Goal: Task Accomplishment & Management: Manage account settings

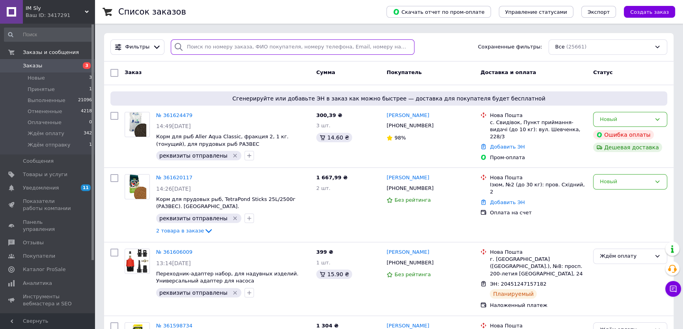
click at [225, 49] on input "search" at bounding box center [293, 46] width 244 height 15
paste input "20451213149983"
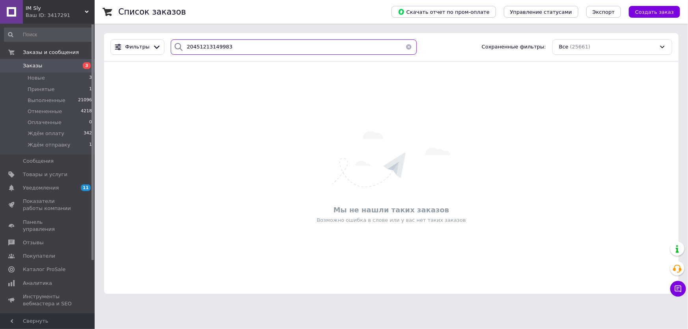
type input "20451213149983"
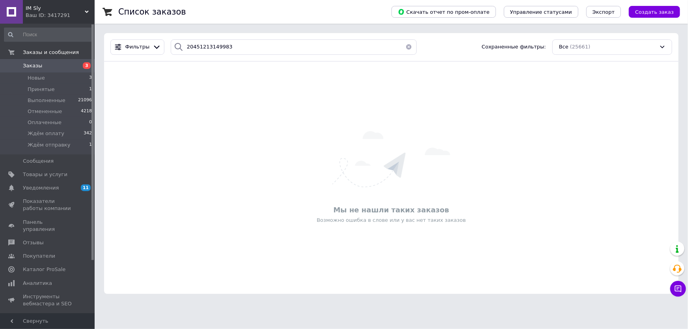
click at [71, 69] on span "Заказы" at bounding box center [48, 65] width 50 height 7
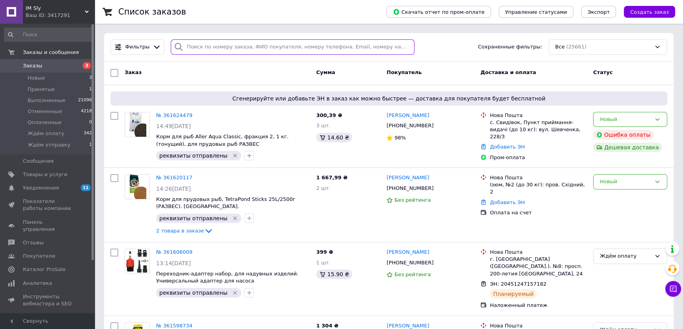
click at [209, 47] on input "search" at bounding box center [293, 46] width 244 height 15
paste input "Зайцев Игорь Заяц"
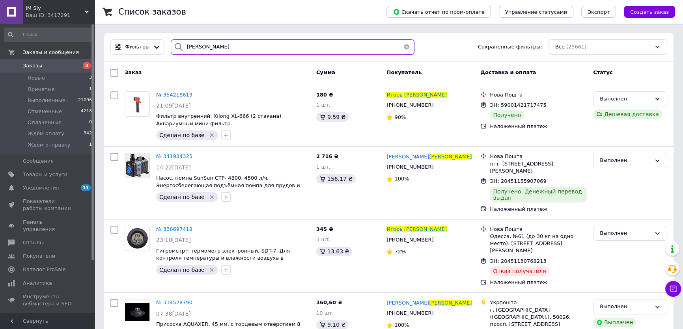
click at [221, 46] on input "Зайцев Игорь Заяц" at bounding box center [293, 46] width 244 height 15
click at [221, 45] on input "Зайцев Игорь Заяц" at bounding box center [293, 46] width 244 height 15
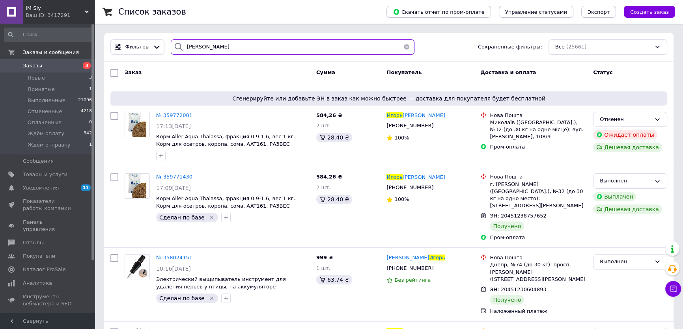
click at [194, 45] on input "Зайцев Игорь" at bounding box center [293, 46] width 244 height 15
click at [226, 44] on input "Зайцев Игорь" at bounding box center [293, 46] width 244 height 15
click at [189, 43] on input "Зайцев Игорь" at bounding box center [293, 46] width 244 height 15
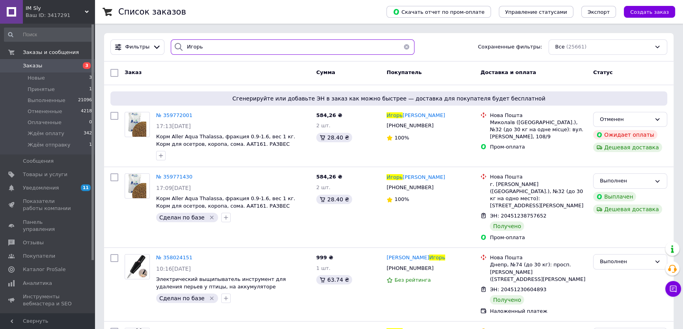
click at [221, 43] on input "Игорь" at bounding box center [293, 46] width 244 height 15
type input "Игорь"
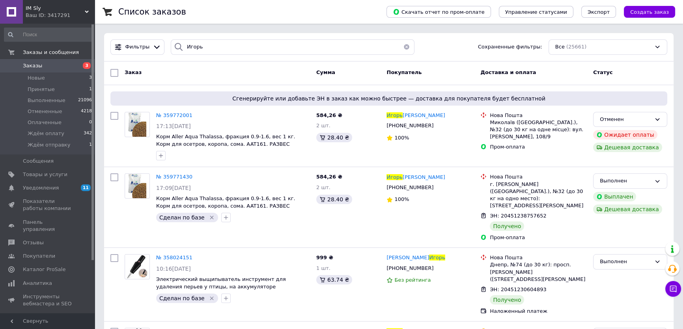
click at [86, 63] on span "3" at bounding box center [87, 65] width 8 height 7
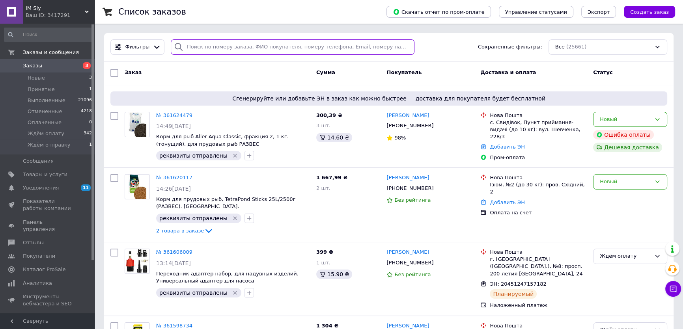
click at [250, 48] on input "search" at bounding box center [293, 46] width 244 height 15
paste input "59001421717475"
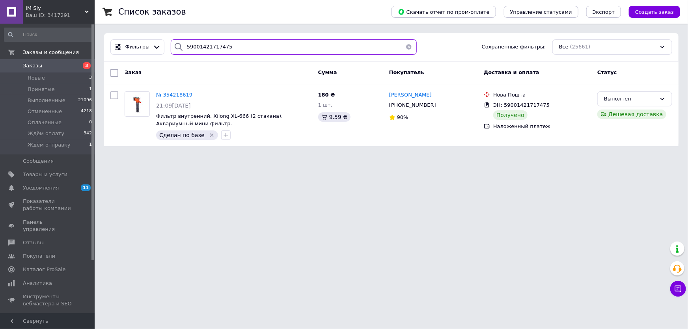
type input "59001421717475"
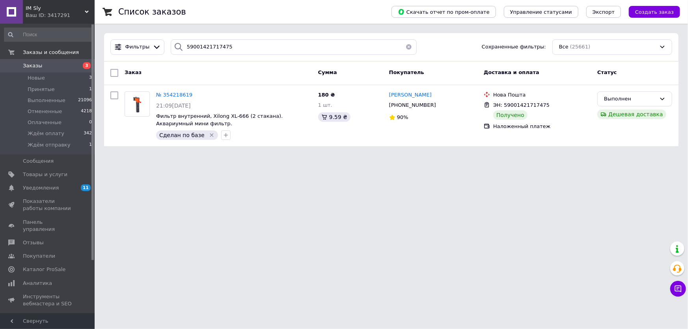
drag, startPoint x: 198, startPoint y: 223, endPoint x: 196, endPoint y: 232, distance: 9.7
click at [199, 156] on html "IM Sly Ваш ID: 3417291 Сайт IM Sly Кабинет покупателя Проверить состояние систе…" at bounding box center [344, 78] width 688 height 156
drag, startPoint x: 331, startPoint y: 201, endPoint x: 299, endPoint y: 179, distance: 38.3
click at [326, 156] on html "IM Sly Ваш ID: 3417291 Сайт IM Sly Кабинет покупателя Проверить состояние систе…" at bounding box center [344, 78] width 688 height 156
click at [194, 96] on icon at bounding box center [197, 95] width 6 height 6
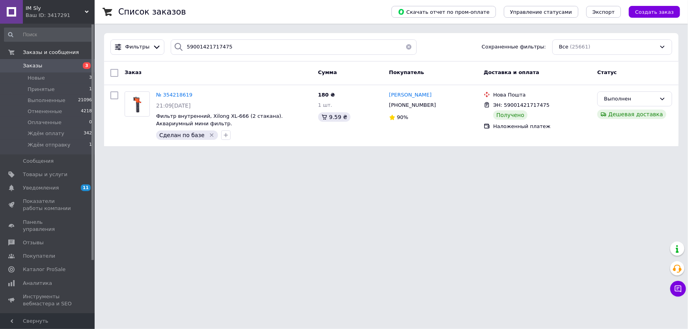
click at [75, 65] on span "3" at bounding box center [84, 65] width 22 height 7
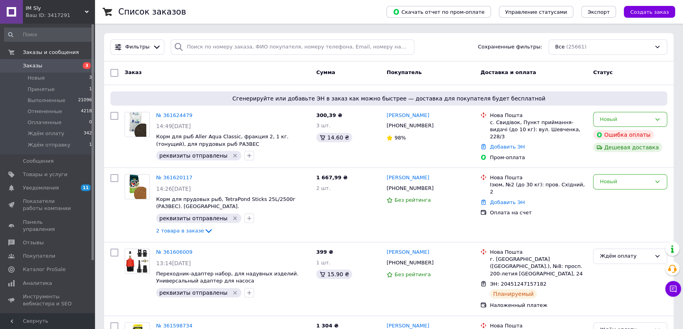
click at [75, 65] on span "3" at bounding box center [84, 65] width 22 height 7
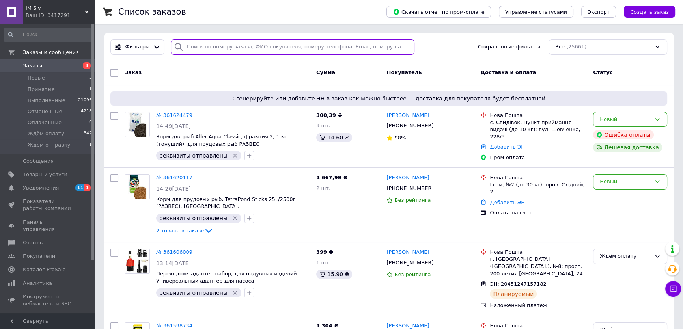
click at [222, 47] on input "search" at bounding box center [293, 46] width 244 height 15
paste input "20451212474178"
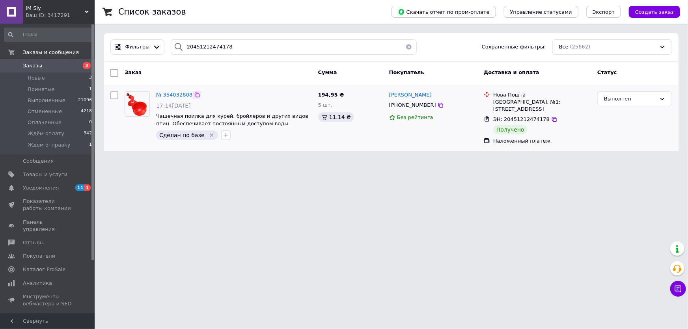
click at [194, 96] on icon at bounding box center [197, 95] width 6 height 6
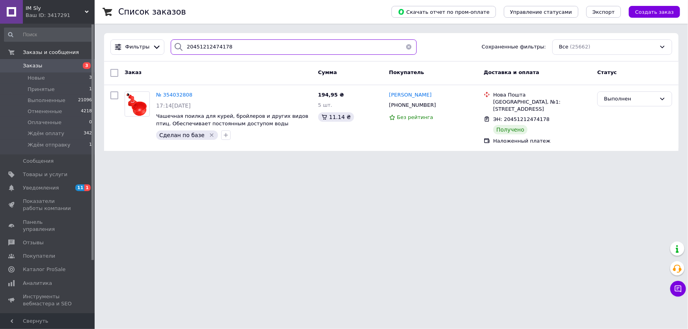
click at [286, 49] on input "20451212474178" at bounding box center [294, 46] width 246 height 15
paste input "9333"
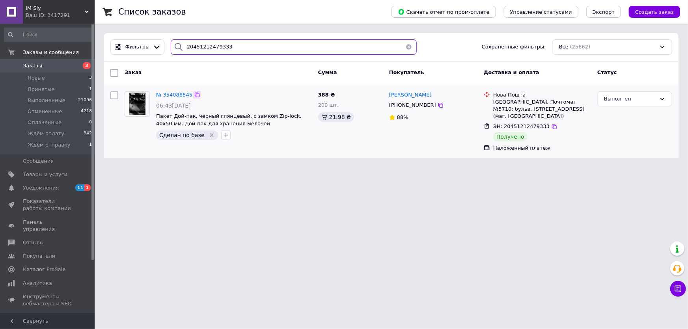
type input "20451212479333"
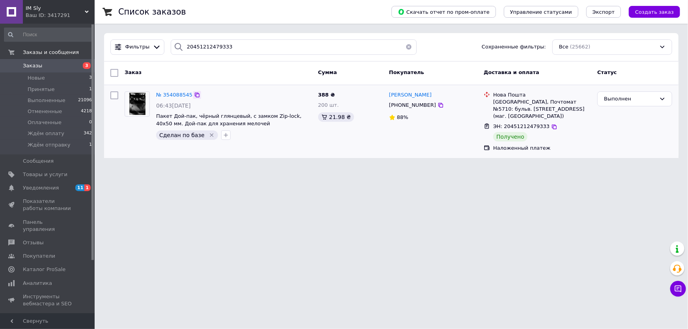
click at [194, 95] on icon at bounding box center [197, 95] width 6 height 6
click at [334, 168] on html "IM Sly Ваш ID: 3417291 Сайт IM Sly Кабинет покупателя Проверить состояние систе…" at bounding box center [344, 84] width 688 height 168
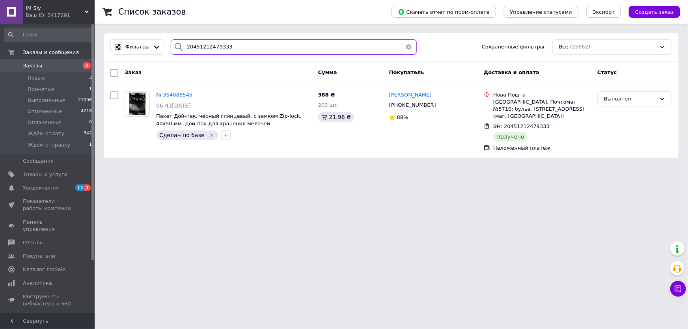
click at [228, 43] on input "20451212479333" at bounding box center [294, 46] width 246 height 15
click at [229, 43] on input "20451212479333" at bounding box center [294, 46] width 246 height 15
paste input "search"
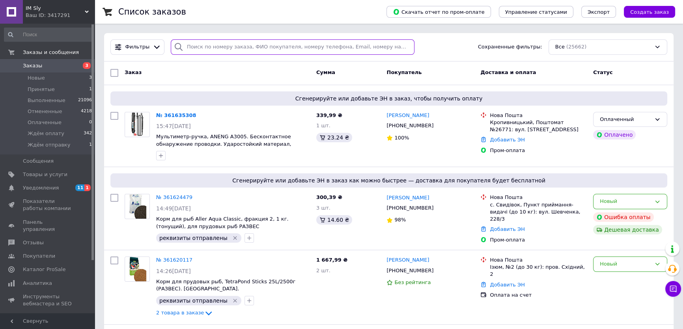
paste input "20451212477733"
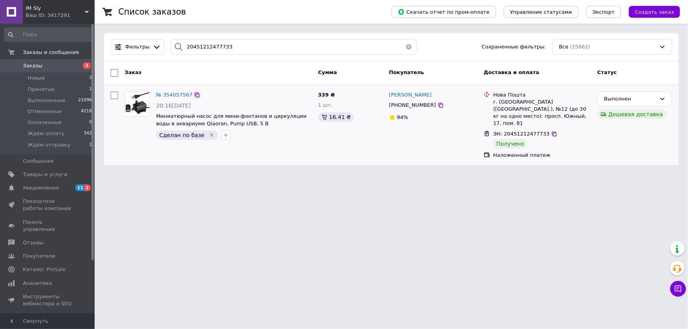
click at [195, 97] on icon at bounding box center [197, 95] width 5 height 5
click at [328, 175] on html "IM Sly Ваш ID: 3417291 Сайт IM Sly Кабинет покупателя Проверить состояние систе…" at bounding box center [344, 87] width 688 height 175
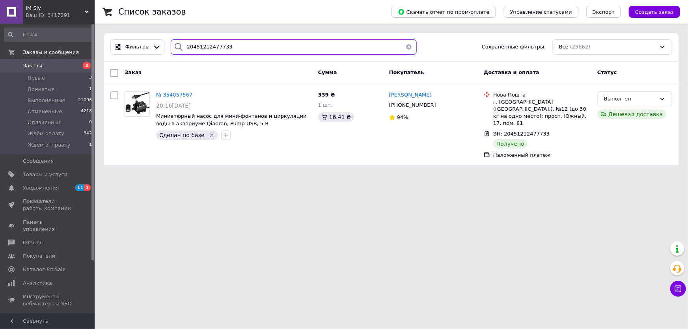
click at [225, 51] on input "20451212477733" at bounding box center [294, 46] width 246 height 15
paste input "176438"
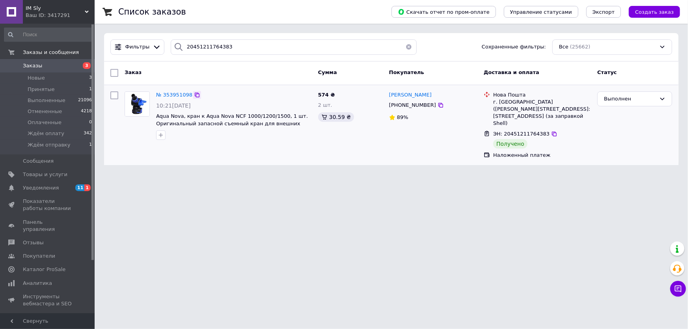
click at [194, 95] on icon at bounding box center [197, 95] width 6 height 6
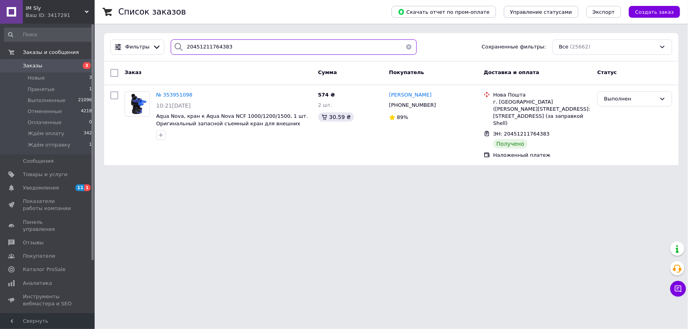
click at [244, 50] on input "20451211764383" at bounding box center [294, 46] width 246 height 15
paste input "76019"
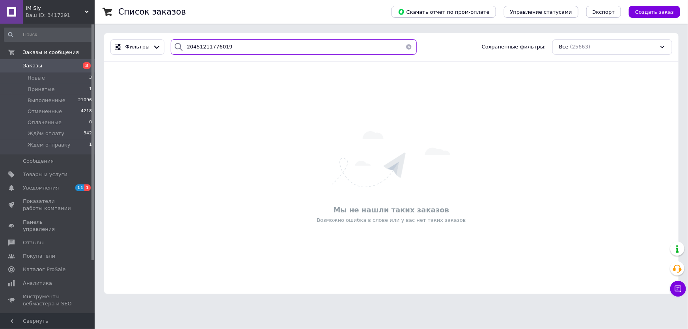
click at [274, 50] on input "20451211776019" at bounding box center [294, 46] width 246 height 15
paste input "3244113"
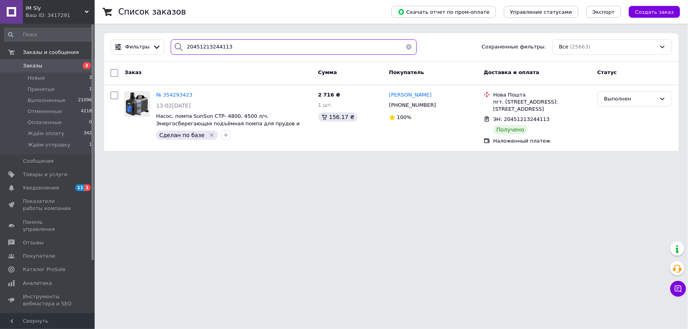
type input "20451213244113"
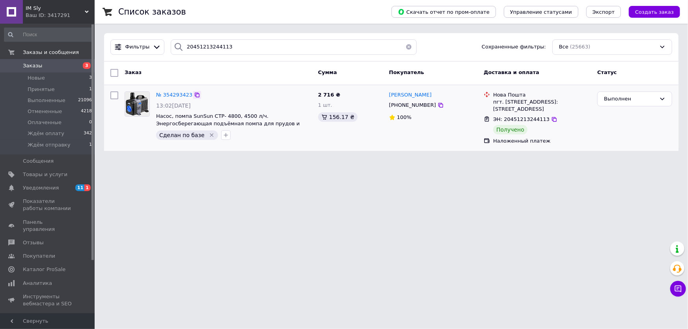
click at [194, 95] on icon at bounding box center [197, 95] width 6 height 6
click at [51, 63] on span "Заказы" at bounding box center [48, 65] width 50 height 7
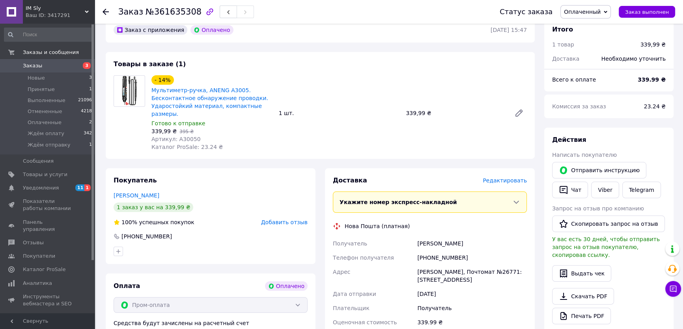
scroll to position [71, 0]
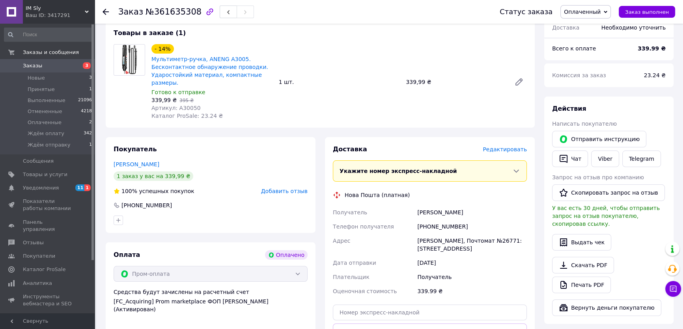
click at [437, 220] on div "+380663306889" at bounding box center [472, 227] width 113 height 14
click at [437, 220] on div "[PHONE_NUMBER]" at bounding box center [472, 227] width 113 height 14
copy div "380663306889"
drag, startPoint x: 143, startPoint y: 12, endPoint x: 190, endPoint y: 13, distance: 47.3
click at [190, 13] on span "№361635308" at bounding box center [174, 11] width 56 height 9
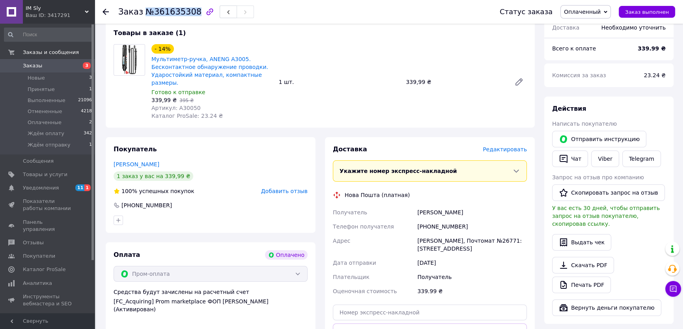
copy span "№361635308"
click at [183, 105] on span "Артикул: A30050" at bounding box center [175, 108] width 49 height 6
copy span "A30050"
click at [602, 159] on link "Viber" at bounding box center [605, 159] width 28 height 17
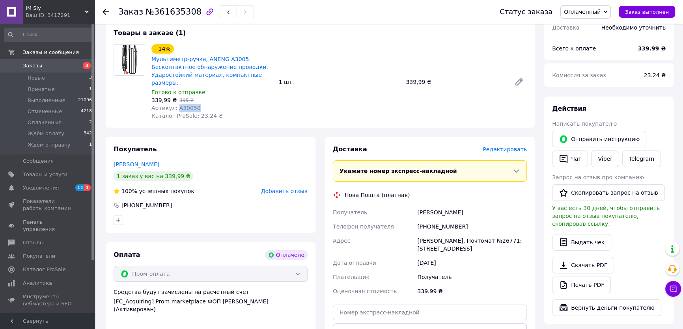
click at [592, 13] on span "Оплаченный" at bounding box center [582, 12] width 37 height 6
click at [601, 75] on li "Ждём отправку" at bounding box center [586, 75] width 50 height 12
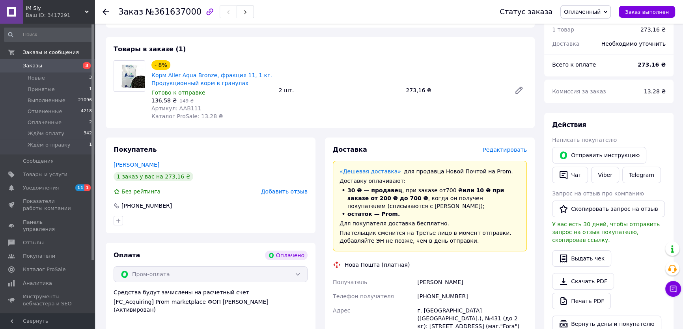
scroll to position [71, 0]
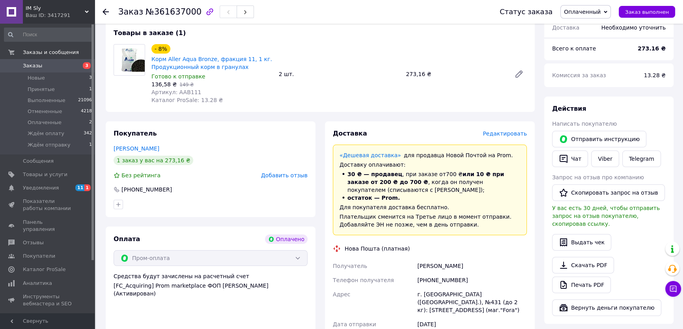
click at [451, 278] on div "[PHONE_NUMBER]" at bounding box center [472, 280] width 113 height 14
copy div "380961304702"
drag, startPoint x: 142, startPoint y: 12, endPoint x: 190, endPoint y: 13, distance: 47.7
click at [190, 13] on span "№361637000" at bounding box center [174, 11] width 56 height 9
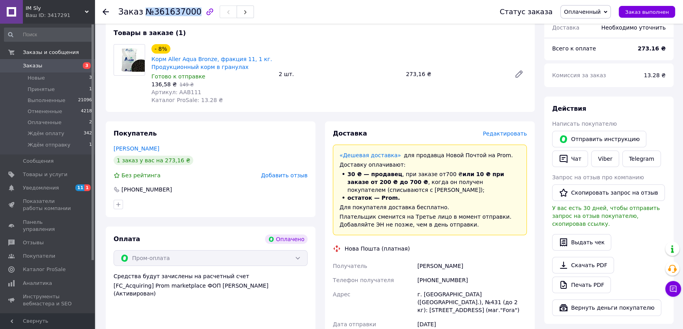
copy span "№361637000"
click at [188, 94] on span "Артикул: AAB111" at bounding box center [176, 92] width 50 height 6
copy span "AAB111"
click at [586, 16] on span "Оплаченный" at bounding box center [585, 11] width 50 height 13
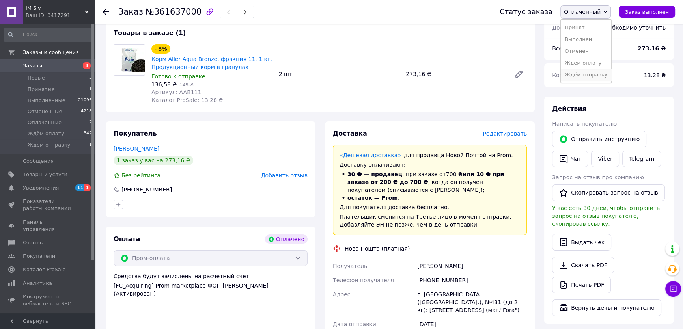
click at [588, 75] on li "Ждём отправку" at bounding box center [586, 75] width 50 height 12
click at [598, 165] on link "Viber" at bounding box center [605, 159] width 28 height 17
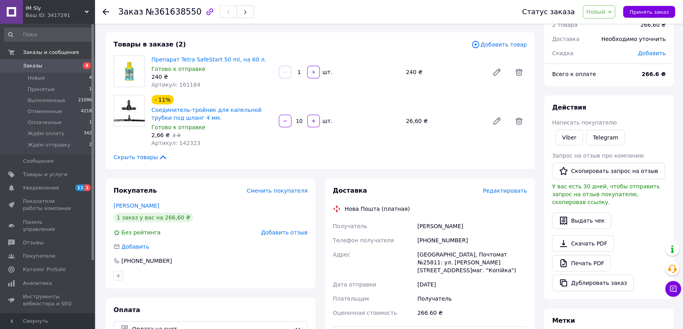
scroll to position [71, 0]
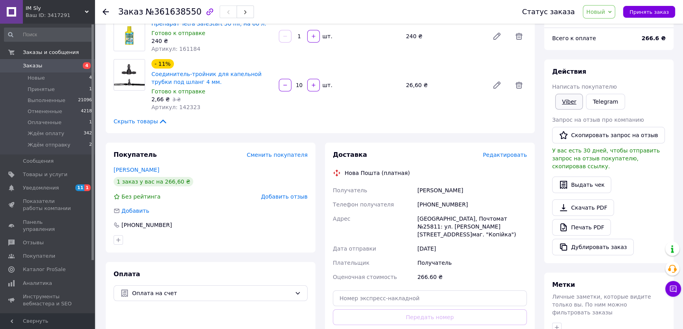
click at [567, 96] on link "Viber" at bounding box center [569, 102] width 28 height 16
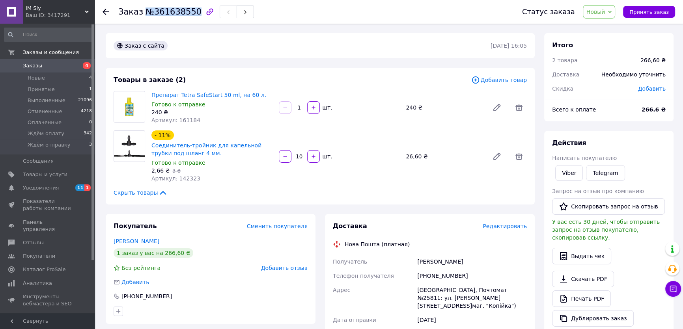
drag, startPoint x: 142, startPoint y: 14, endPoint x: 189, endPoint y: 11, distance: 47.0
click at [189, 11] on span "№361638550" at bounding box center [174, 11] width 56 height 9
copy span "№361638550"
click at [566, 172] on link "Viber" at bounding box center [569, 173] width 28 height 16
click at [164, 12] on span "№361638550" at bounding box center [174, 11] width 56 height 9
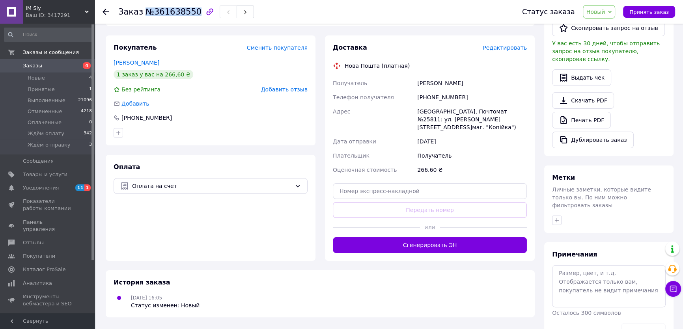
scroll to position [189, 0]
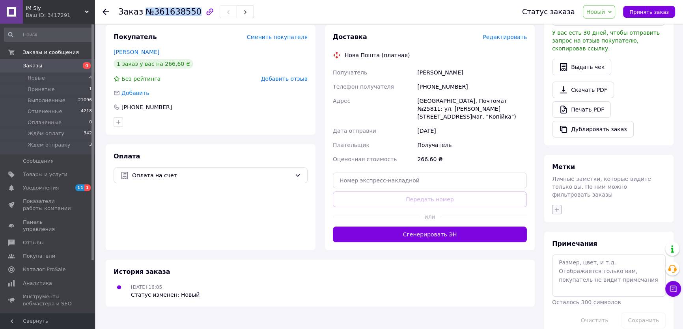
click at [555, 207] on icon "button" at bounding box center [557, 210] width 6 height 6
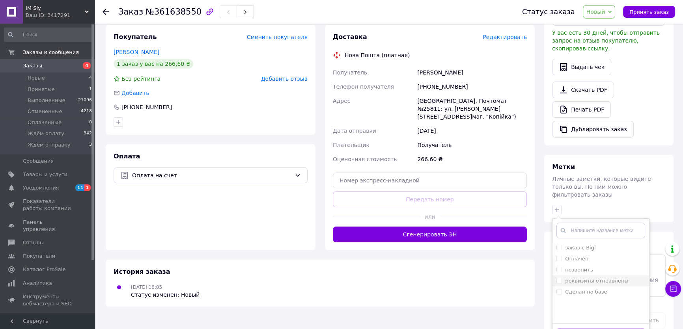
click at [587, 278] on label "реквизиты отправлены" at bounding box center [597, 281] width 64 height 6
checkbox input "true"
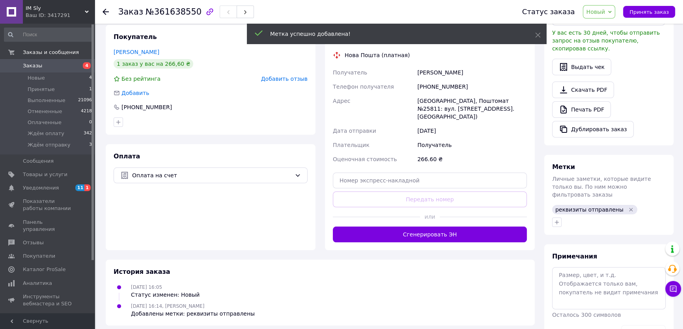
click at [614, 8] on span "Новый" at bounding box center [599, 11] width 33 height 13
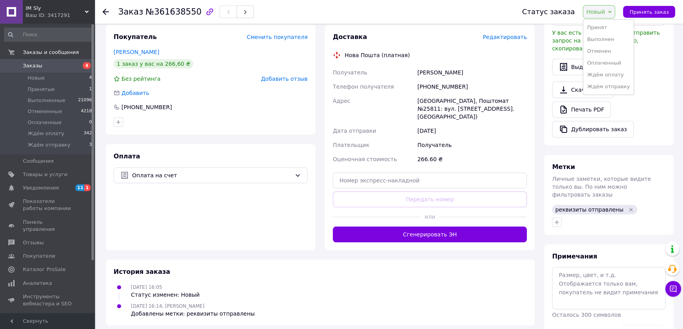
click at [614, 8] on span "Новый" at bounding box center [599, 11] width 33 height 13
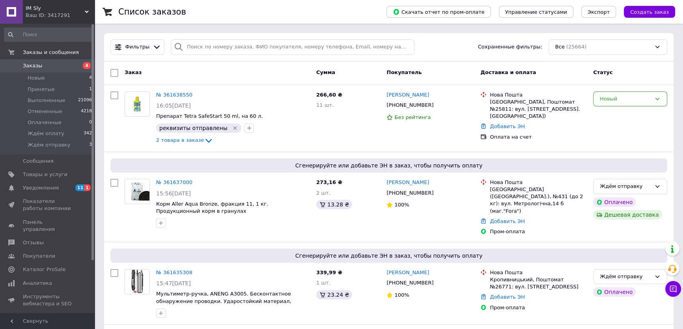
click at [50, 67] on span "Заказы" at bounding box center [48, 65] width 50 height 7
click at [62, 121] on li "Оплаченные 0" at bounding box center [48, 122] width 97 height 11
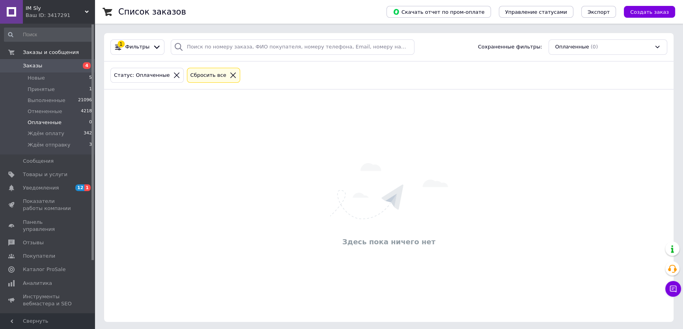
click at [84, 60] on link "Заказы 4" at bounding box center [48, 65] width 97 height 13
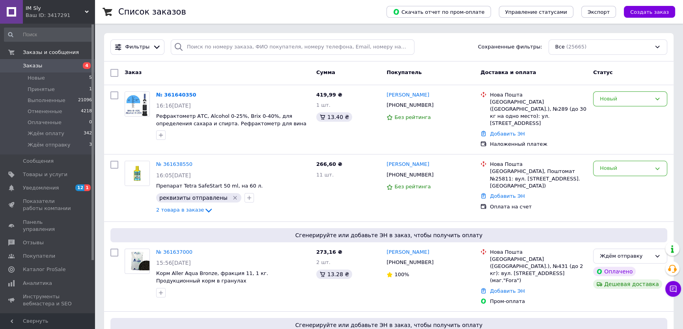
click at [73, 65] on span "4" at bounding box center [84, 65] width 22 height 7
click at [77, 59] on link "Заказы 4" at bounding box center [48, 65] width 97 height 13
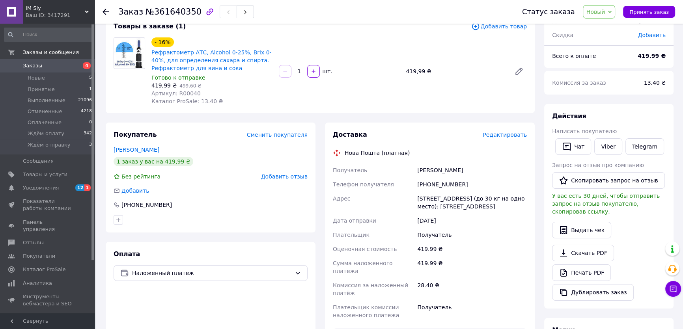
scroll to position [71, 0]
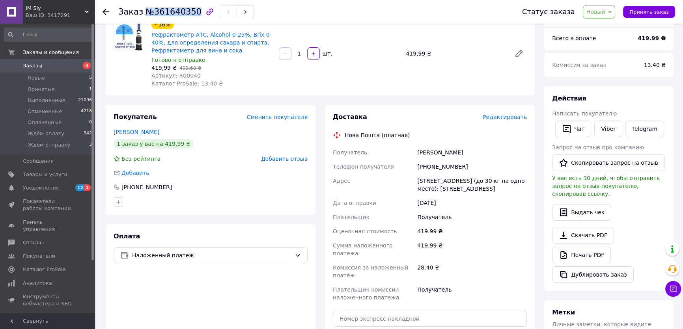
drag, startPoint x: 142, startPoint y: 10, endPoint x: 190, endPoint y: 13, distance: 47.8
click at [190, 13] on span "№361640350" at bounding box center [174, 11] width 56 height 9
copy span "№361640350"
click at [186, 77] on span "Артикул: R00040" at bounding box center [175, 76] width 49 height 6
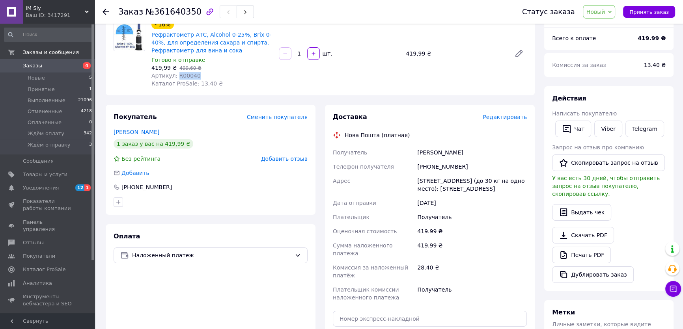
copy span "R00040"
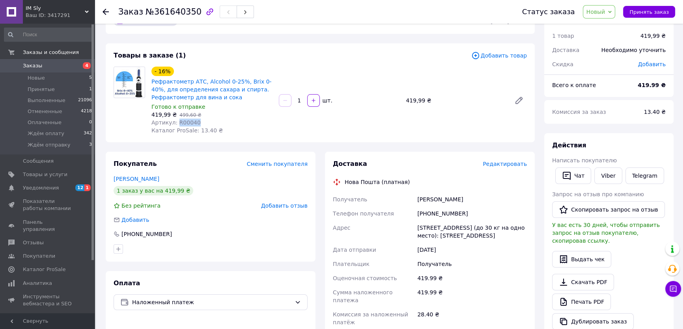
scroll to position [35, 0]
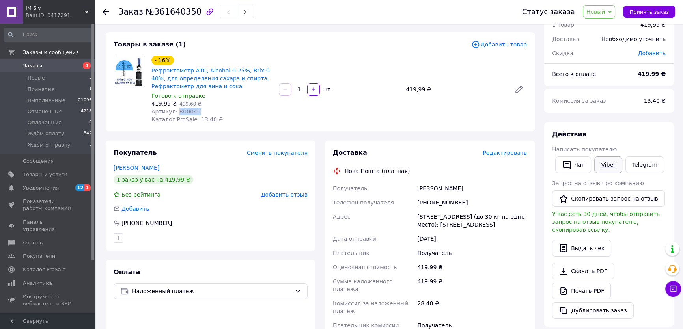
click at [603, 157] on link "Viber" at bounding box center [608, 165] width 28 height 17
drag, startPoint x: 599, startPoint y: 15, endPoint x: 600, endPoint y: 20, distance: 4.7
click at [599, 15] on span "Новый" at bounding box center [596, 12] width 19 height 6
click at [619, 89] on li "Ждём отправку" at bounding box center [608, 87] width 50 height 12
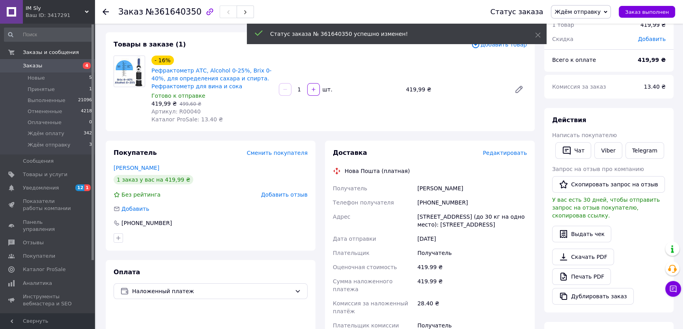
click at [444, 201] on div "[PHONE_NUMBER]" at bounding box center [472, 203] width 113 height 14
click at [445, 201] on div "[PHONE_NUMBER]" at bounding box center [472, 203] width 113 height 14
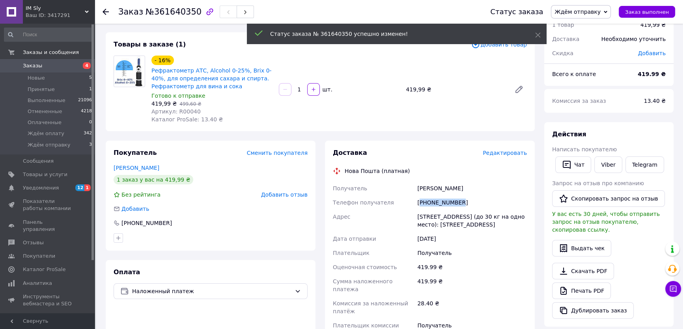
copy div "380502333989"
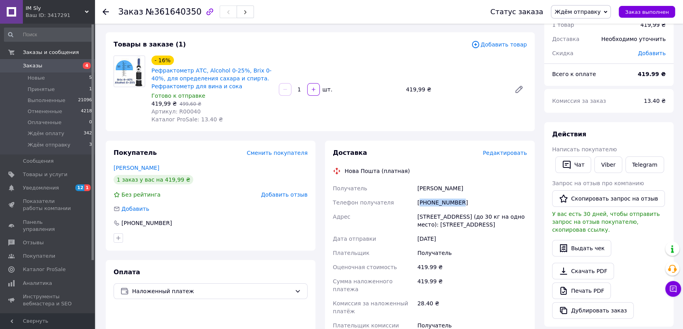
click at [443, 202] on div "[PHONE_NUMBER]" at bounding box center [472, 203] width 113 height 14
click at [260, 237] on div at bounding box center [210, 238] width 197 height 13
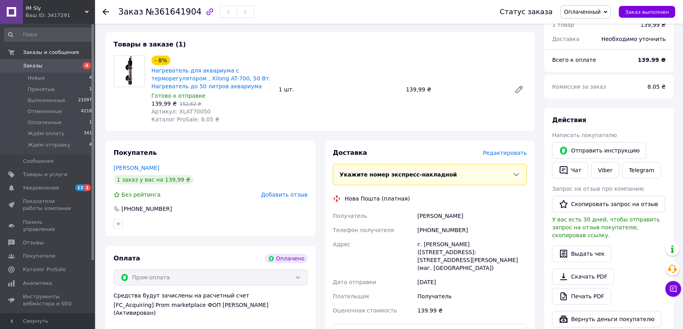
scroll to position [71, 0]
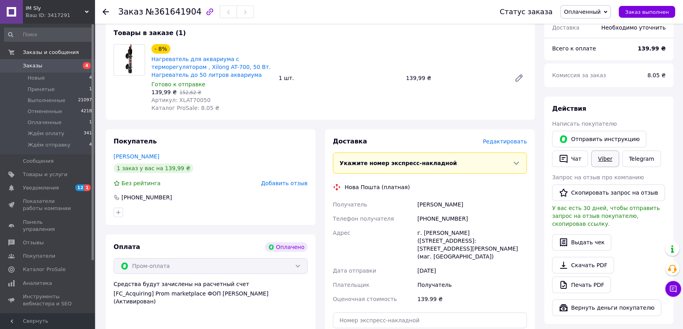
click at [603, 163] on link "Viber" at bounding box center [605, 159] width 28 height 17
drag, startPoint x: 418, startPoint y: 204, endPoint x: 478, endPoint y: 200, distance: 60.9
click at [478, 200] on div "[PERSON_NAME]" at bounding box center [472, 205] width 113 height 14
copy div "Мокроусов Дмитрий"
click at [437, 215] on div "[PHONE_NUMBER]" at bounding box center [472, 219] width 113 height 14
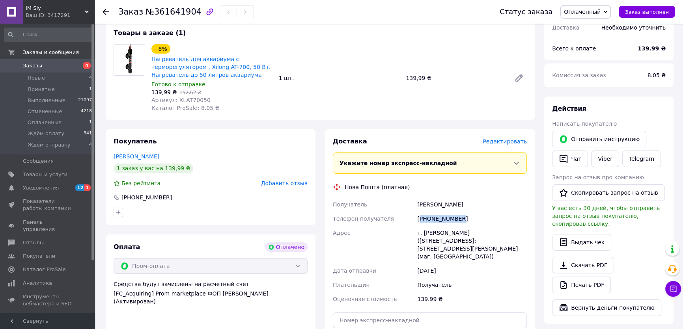
click at [437, 215] on div "[PHONE_NUMBER]" at bounding box center [472, 219] width 113 height 14
copy div "380664078566"
drag, startPoint x: 145, startPoint y: 13, endPoint x: 189, endPoint y: 14, distance: 44.2
click at [189, 14] on span "№361641904" at bounding box center [174, 11] width 56 height 9
copy span "№361641904"
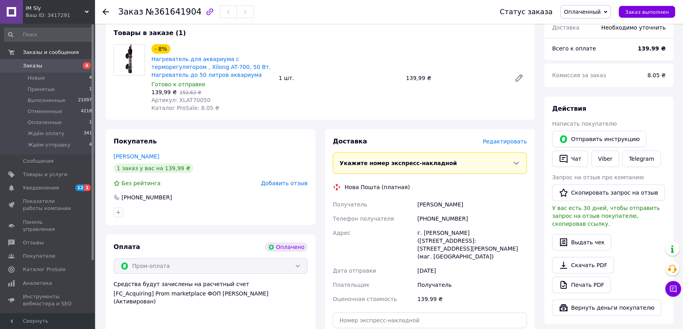
click at [188, 97] on span "Артикул: XLAT70050" at bounding box center [180, 100] width 59 height 6
click at [188, 100] on span "Артикул: XLAT70050" at bounding box center [180, 100] width 59 height 6
copy span "XLAT70050"
click at [590, 15] on span "Оплаченный" at bounding box center [582, 12] width 37 height 6
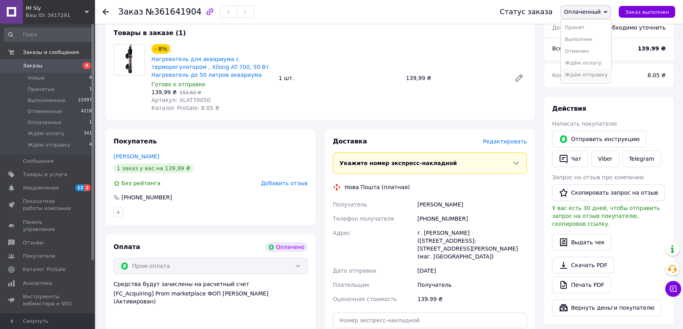
click at [603, 77] on li "Ждём отправку" at bounding box center [586, 75] width 50 height 12
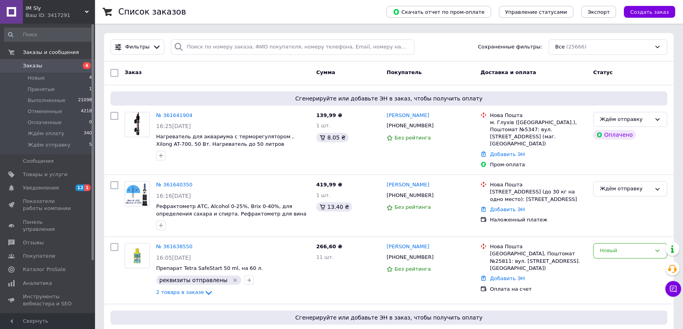
click at [56, 67] on span "Заказы" at bounding box center [48, 65] width 50 height 7
click at [78, 64] on span "4" at bounding box center [84, 65] width 22 height 7
click at [69, 78] on li "Новые 4" at bounding box center [48, 78] width 97 height 11
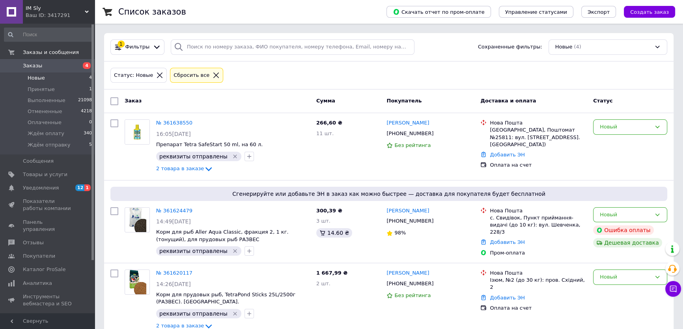
click at [69, 67] on span "Заказы" at bounding box center [48, 65] width 50 height 7
